Goal: Check status: Check status

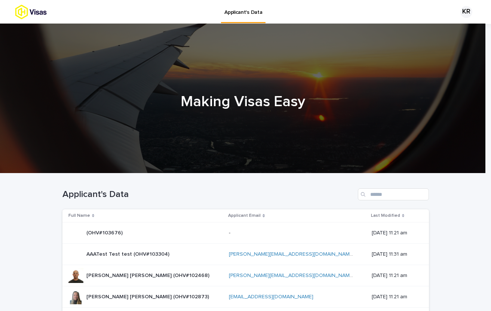
click at [393, 201] on div "Applicant's Data" at bounding box center [245, 192] width 367 height 36
click at [390, 192] on input "Search" at bounding box center [393, 195] width 71 height 12
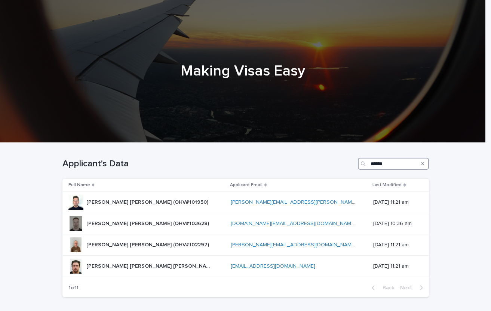
scroll to position [82, 0]
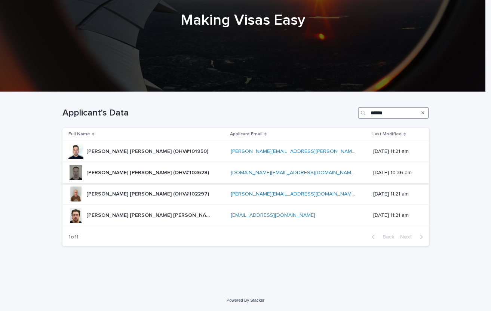
type input "******"
click at [145, 170] on p "[PERSON_NAME] [PERSON_NAME] (OHV#103628)" at bounding box center [148, 172] width 124 height 8
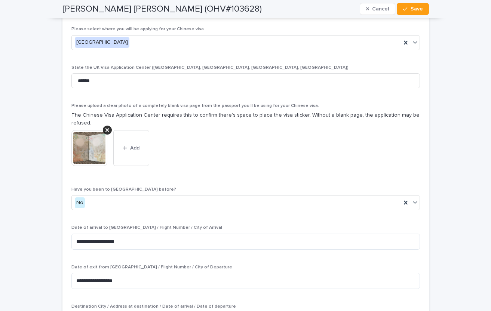
scroll to position [1702, 0]
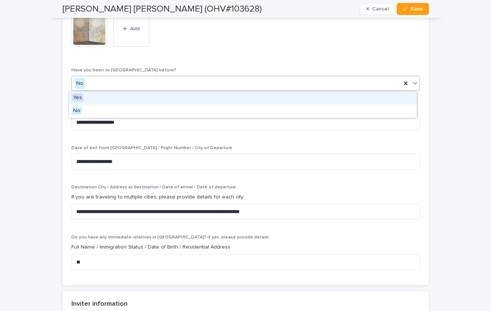
click at [170, 82] on div "No" at bounding box center [237, 83] width 330 height 12
click at [119, 100] on div "Yes" at bounding box center [243, 98] width 348 height 13
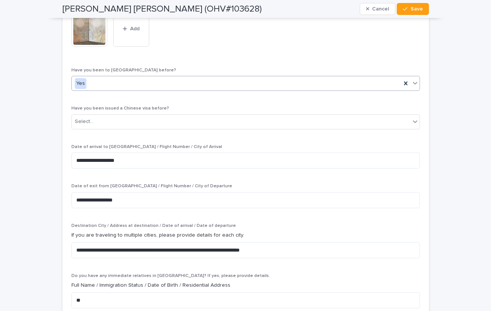
scroll to position [1721, 0]
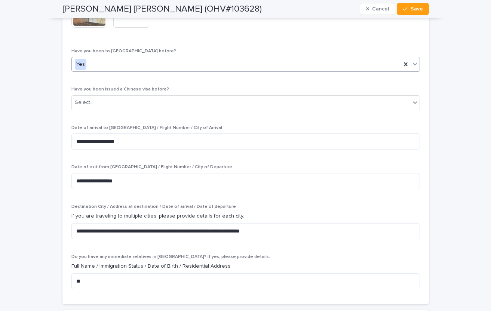
click at [111, 103] on div "Select..." at bounding box center [241, 103] width 339 height 12
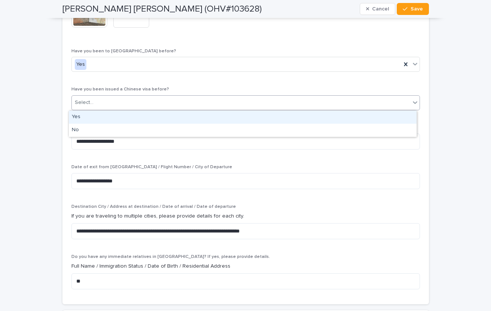
click at [107, 117] on div "Yes" at bounding box center [243, 117] width 348 height 13
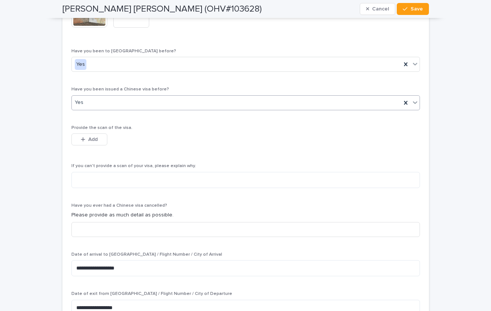
scroll to position [1784, 0]
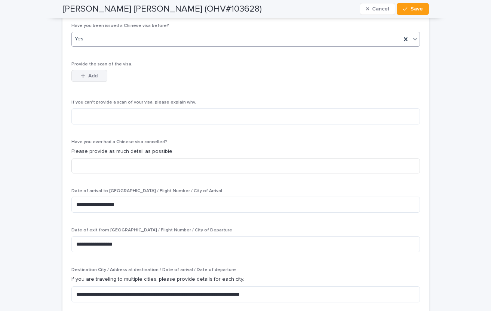
click at [86, 70] on button "Add" at bounding box center [89, 76] width 36 height 12
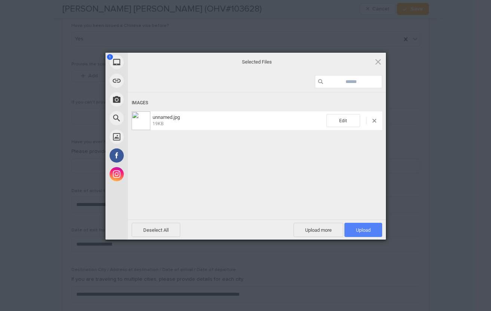
click at [367, 228] on span "Upload 1" at bounding box center [363, 231] width 15 height 6
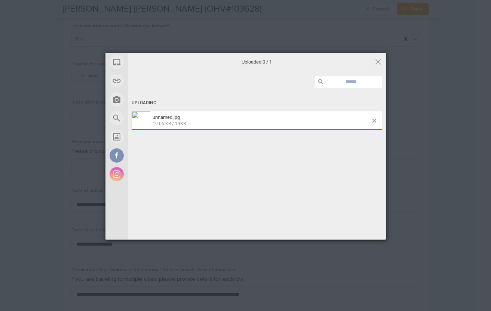
scroll to position [1798, 0]
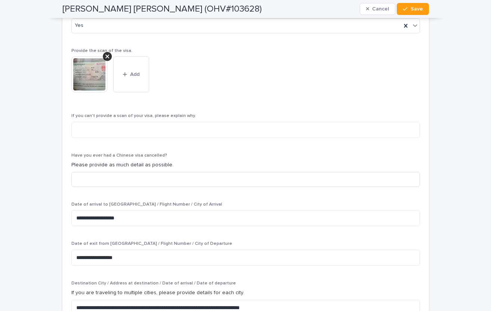
drag, startPoint x: 410, startPoint y: 4, endPoint x: 433, endPoint y: 45, distance: 47.1
click at [410, 4] on button "Save" at bounding box center [413, 9] width 32 height 12
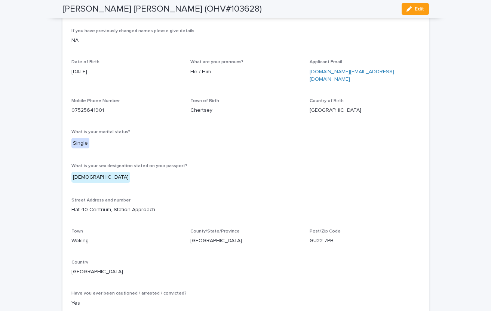
scroll to position [0, 0]
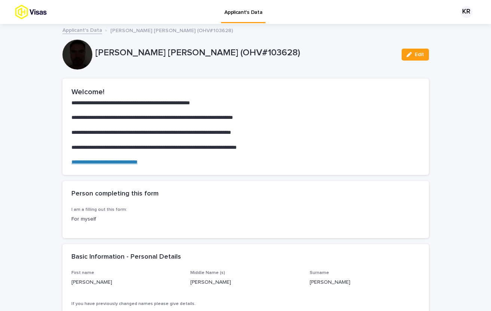
click at [42, 15] on img at bounding box center [44, 11] width 58 height 15
